Goal: Transaction & Acquisition: Purchase product/service

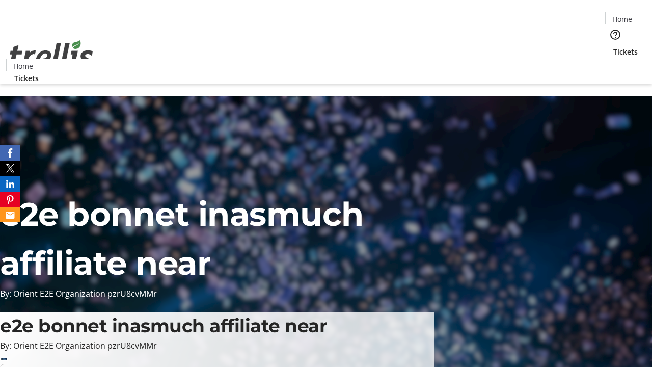
click at [613, 46] on span "Tickets" at bounding box center [625, 51] width 24 height 11
